Goal: Transaction & Acquisition: Purchase product/service

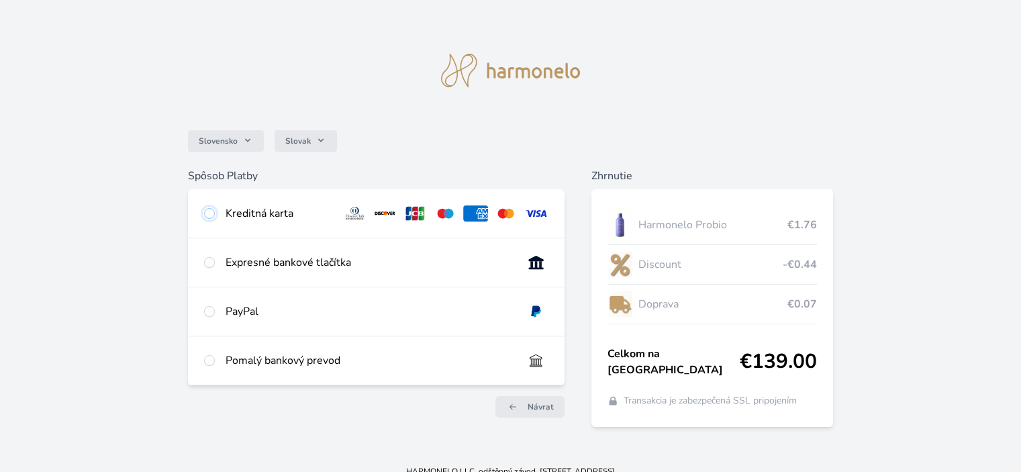
click at [205, 209] on input "radio" at bounding box center [209, 213] width 11 height 11
radio input "true"
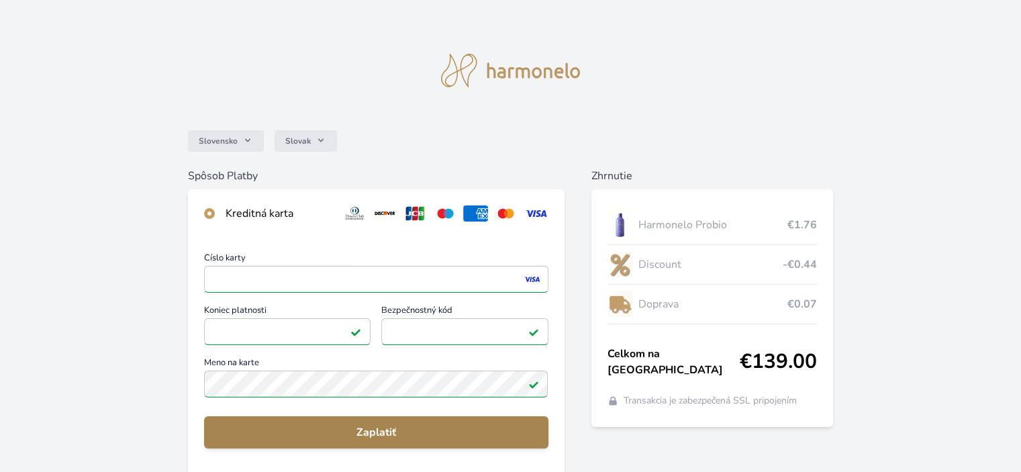
click at [363, 426] on span "Zaplatiť" at bounding box center [376, 432] width 322 height 16
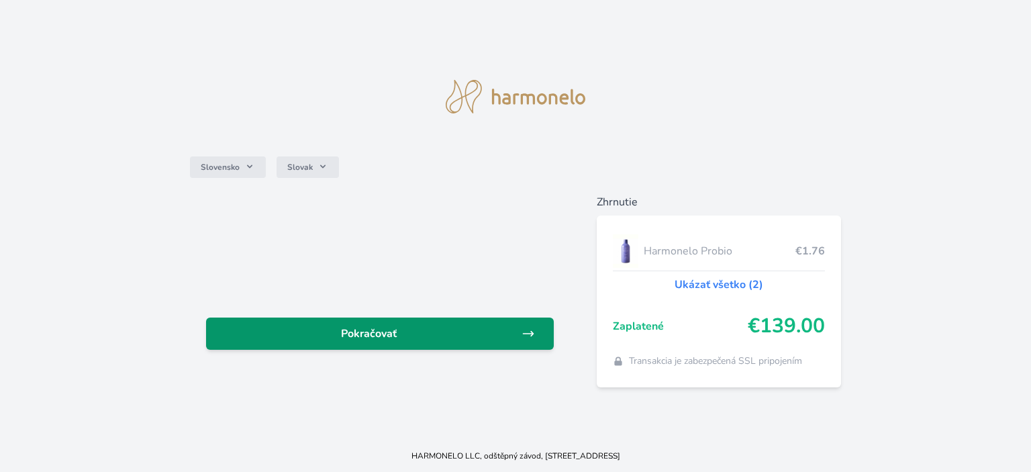
click at [536, 334] on link "Pokračovať" at bounding box center [380, 334] width 348 height 32
